Goal: Navigation & Orientation: Find specific page/section

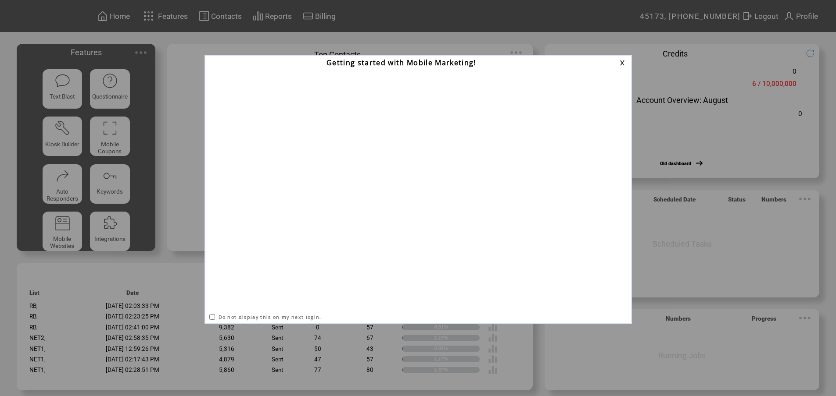
click at [622, 64] on link at bounding box center [623, 63] width 8 height 6
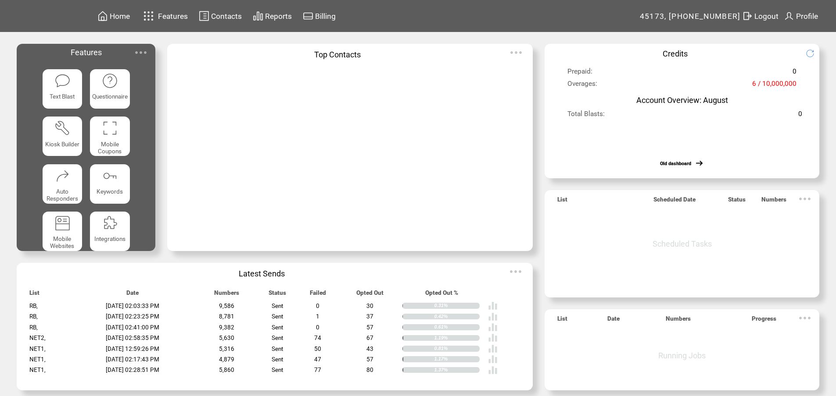
click at [818, 12] on span "Profile" at bounding box center [807, 16] width 22 height 9
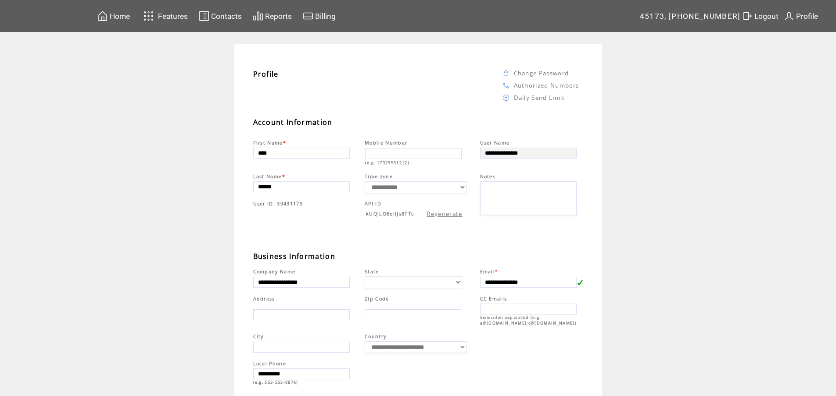
click at [533, 100] on link "Daily Send Limit" at bounding box center [539, 98] width 51 height 8
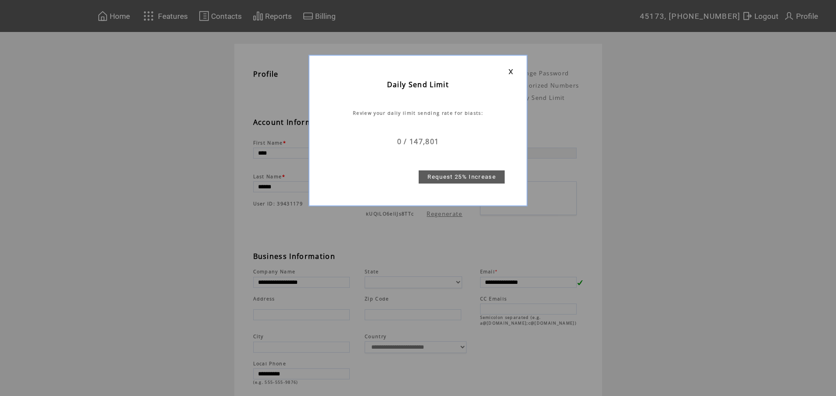
click at [511, 72] on link at bounding box center [510, 72] width 5 height 6
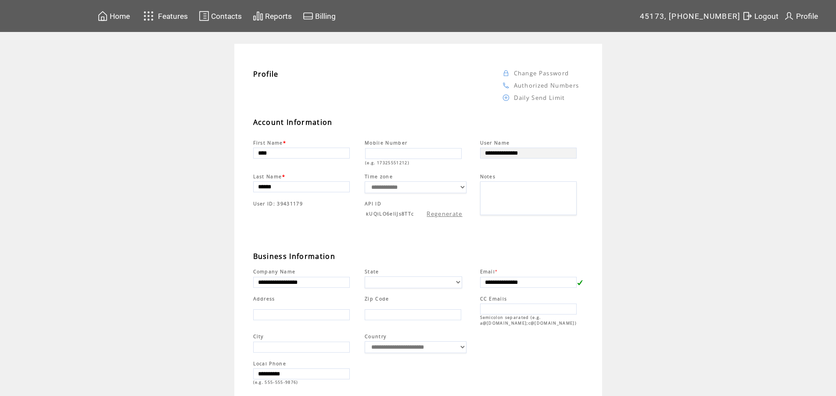
click at [188, 12] on span "Features" at bounding box center [173, 16] width 30 height 9
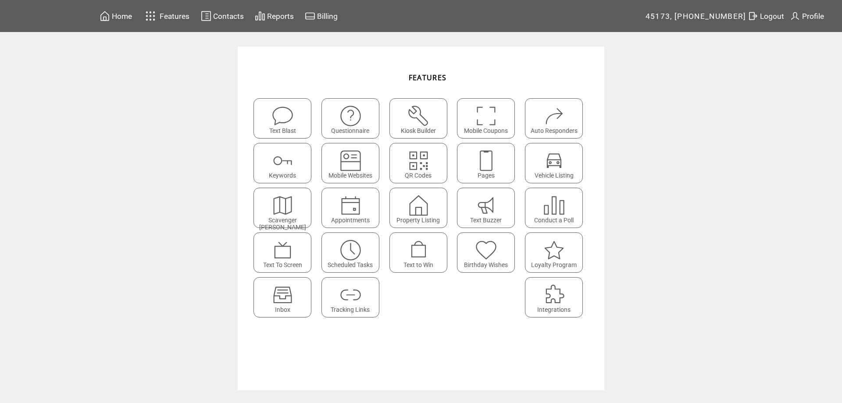
click at [182, 14] on span "Features" at bounding box center [175, 16] width 30 height 9
click at [230, 15] on span "Contacts" at bounding box center [228, 16] width 31 height 9
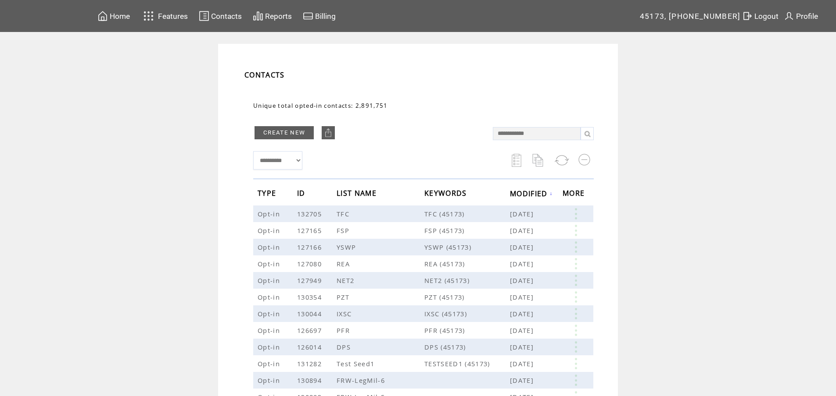
click at [108, 15] on img at bounding box center [102, 16] width 11 height 11
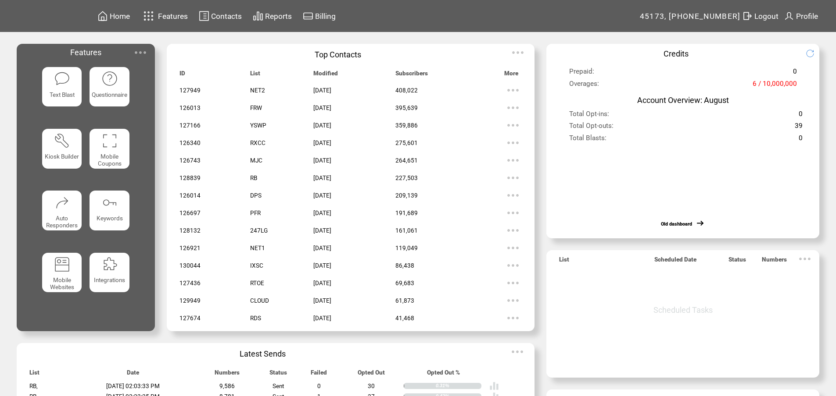
click at [143, 52] on img at bounding box center [141, 53] width 18 height 18
